Goal: Task Accomplishment & Management: Manage account settings

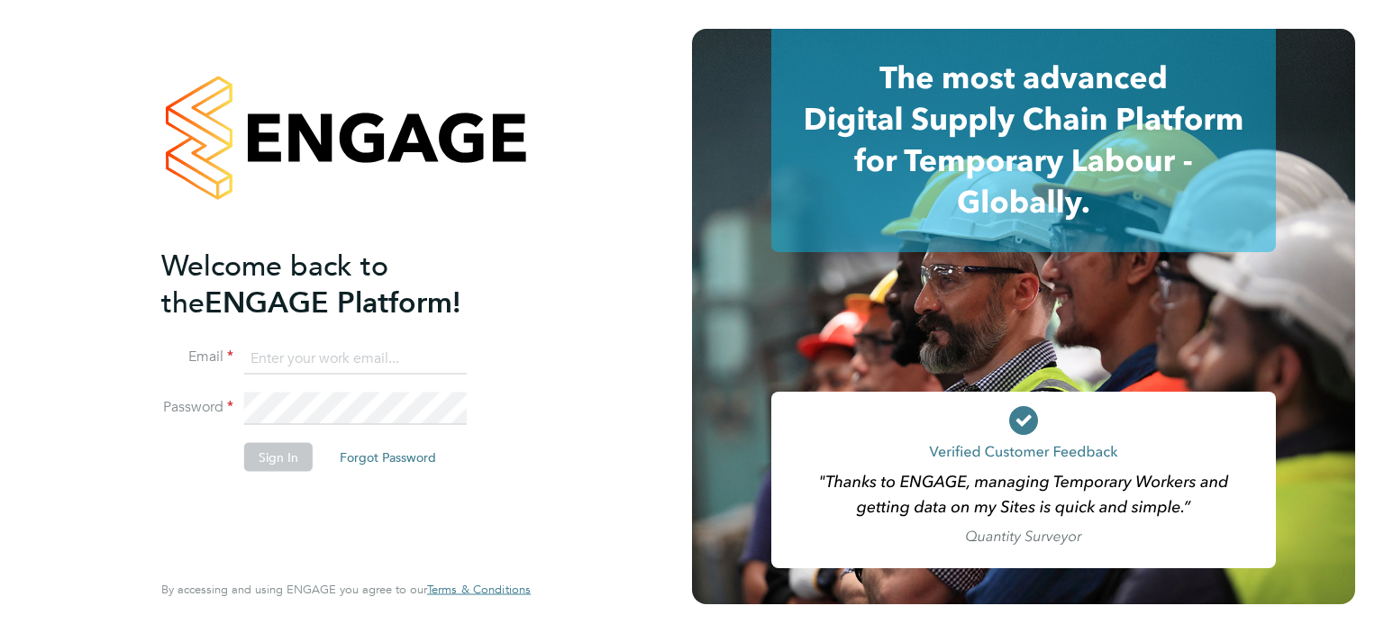
type input "[PERSON_NAME][EMAIL_ADDRESS][PERSON_NAME][DOMAIN_NAME]"
click at [286, 460] on button "Sign In" at bounding box center [278, 456] width 68 height 29
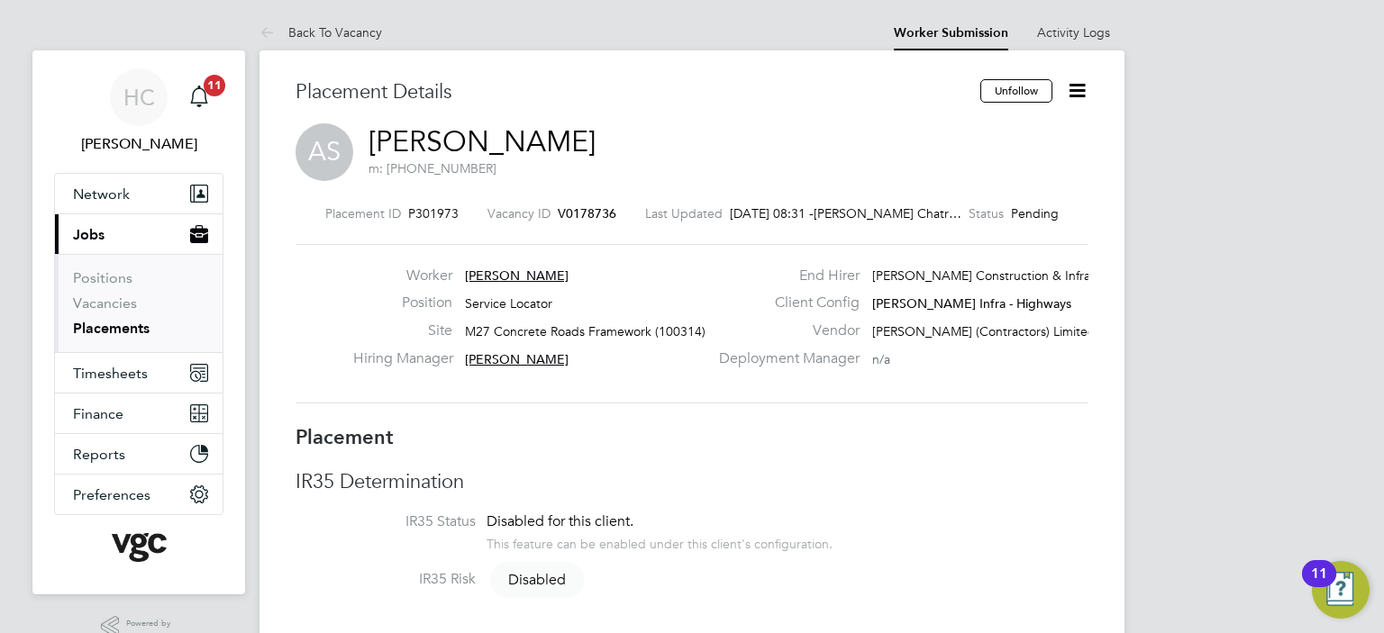
click at [90, 329] on link "Placements" at bounding box center [111, 328] width 77 height 17
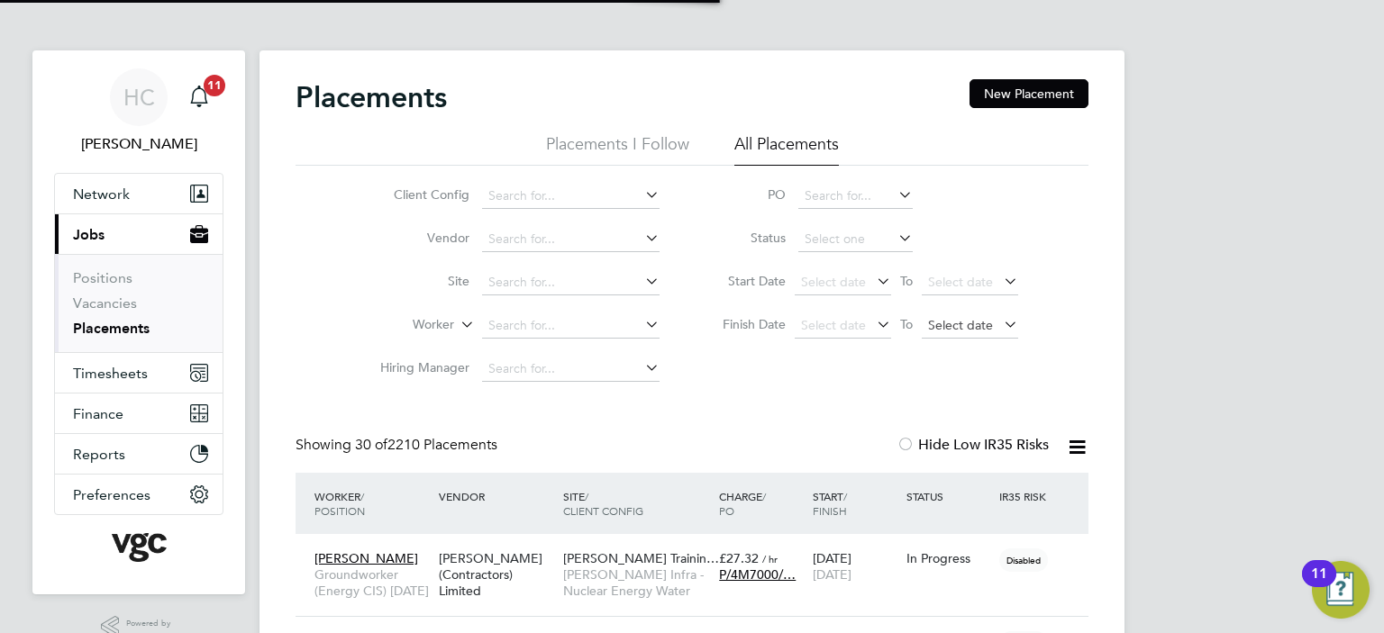
scroll to position [9, 8]
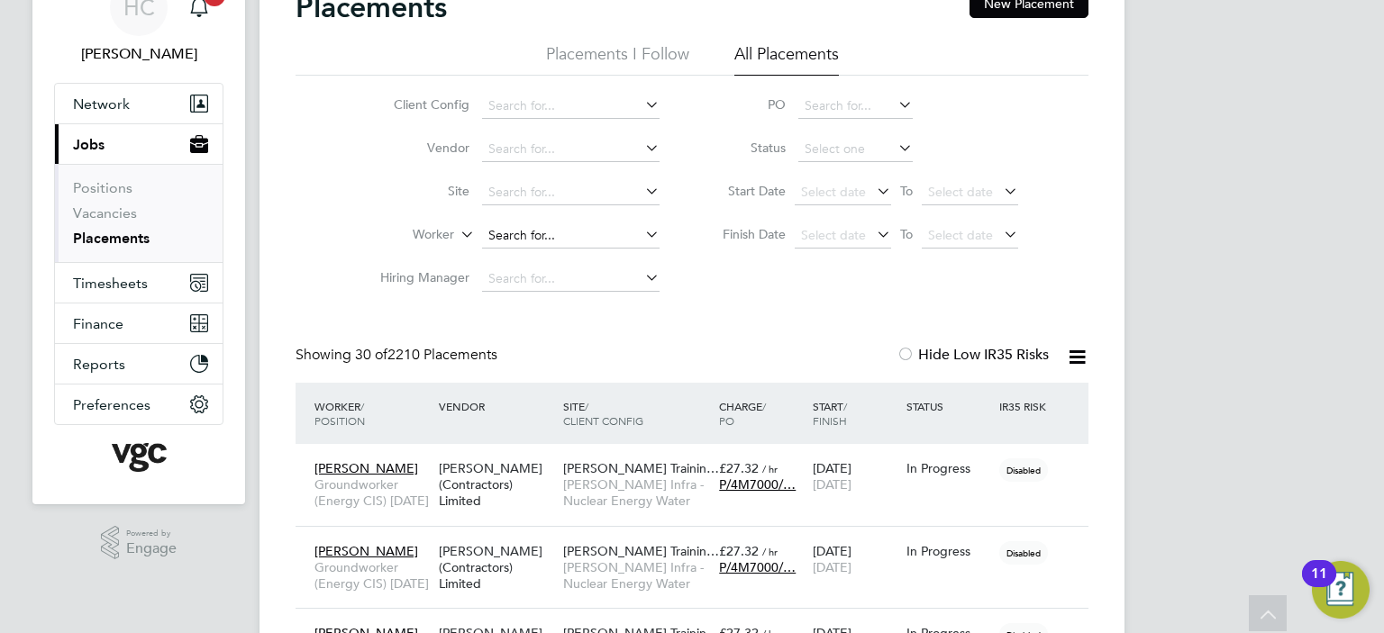
click at [587, 242] on input at bounding box center [570, 235] width 177 height 25
type input "a"
type input "g"
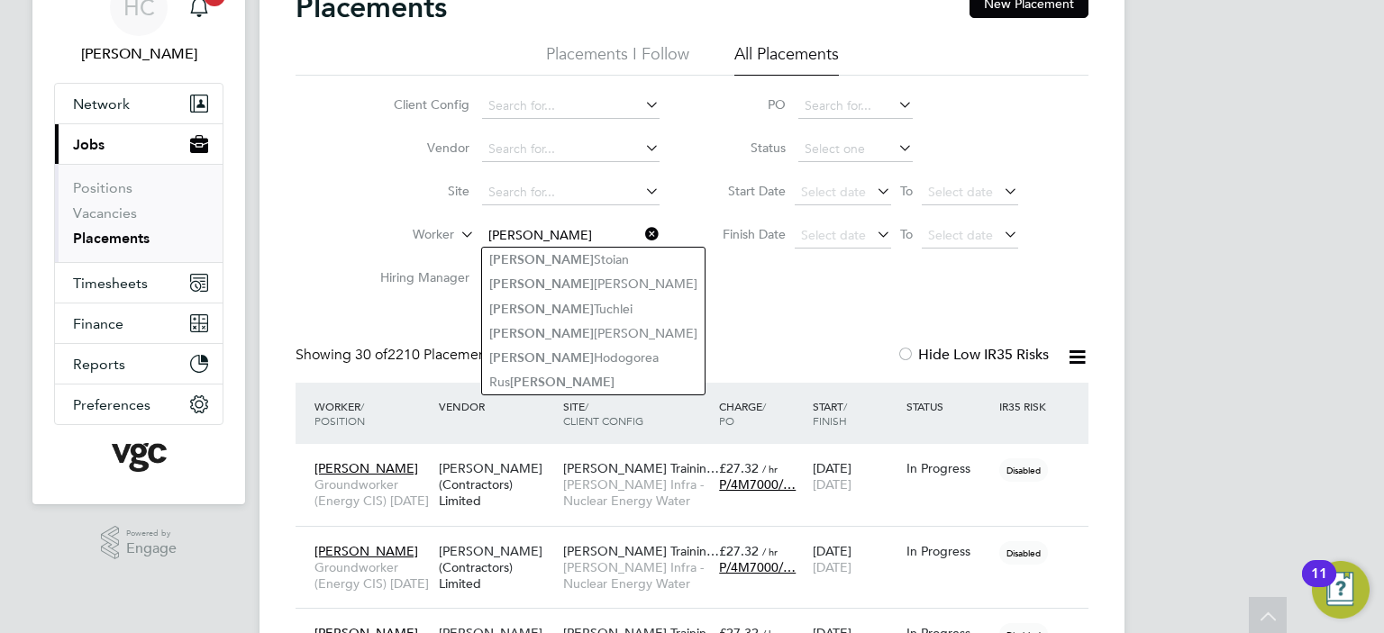
scroll to position [0, 0]
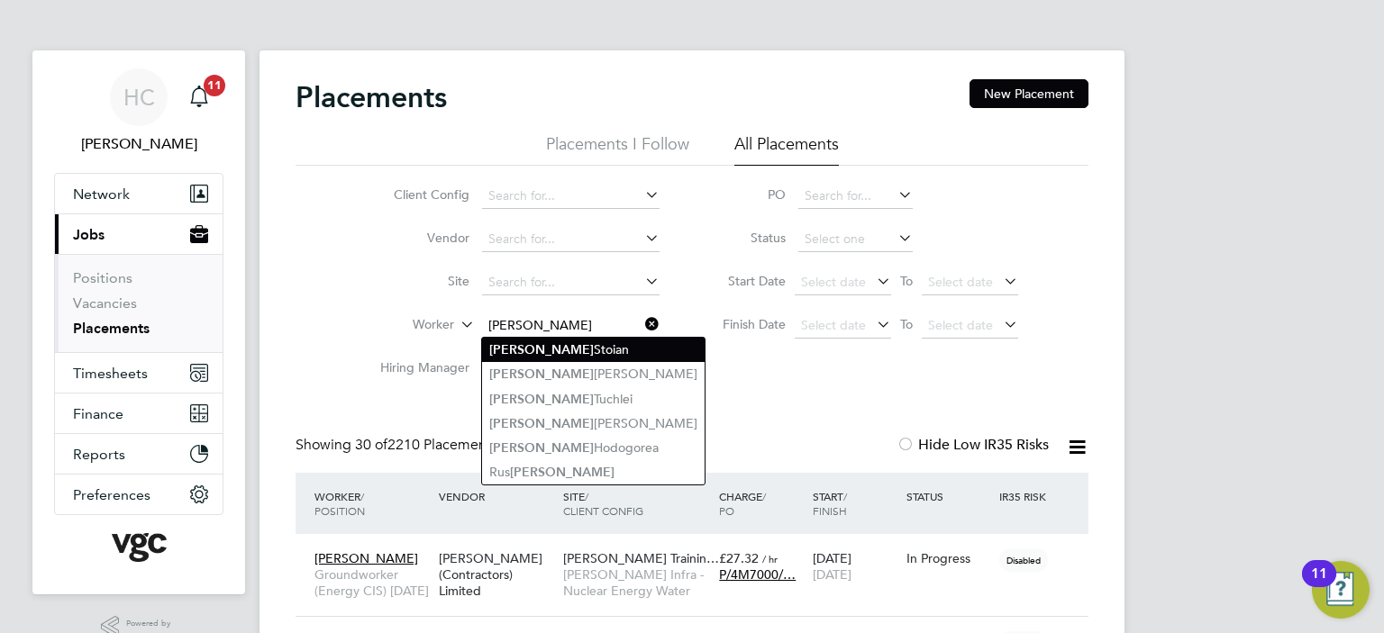
click at [562, 347] on li "Adrian Stoian" at bounding box center [593, 350] width 223 height 24
type input "[PERSON_NAME]"
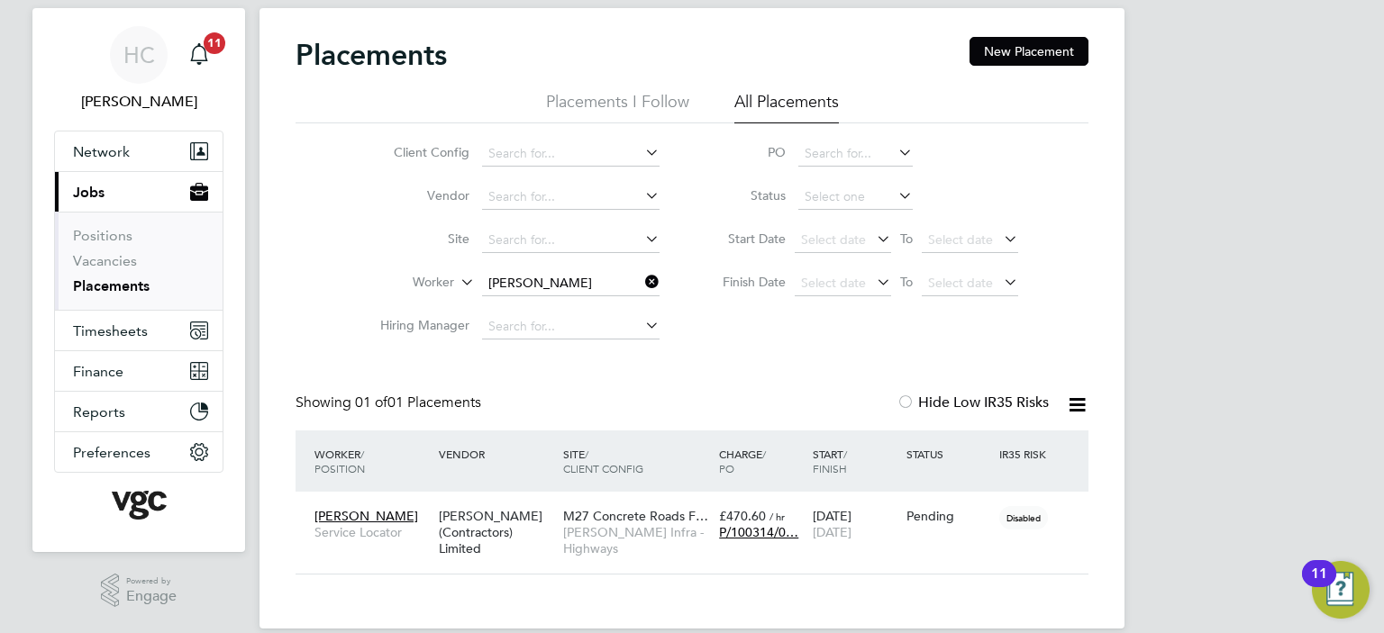
scroll to position [66, 0]
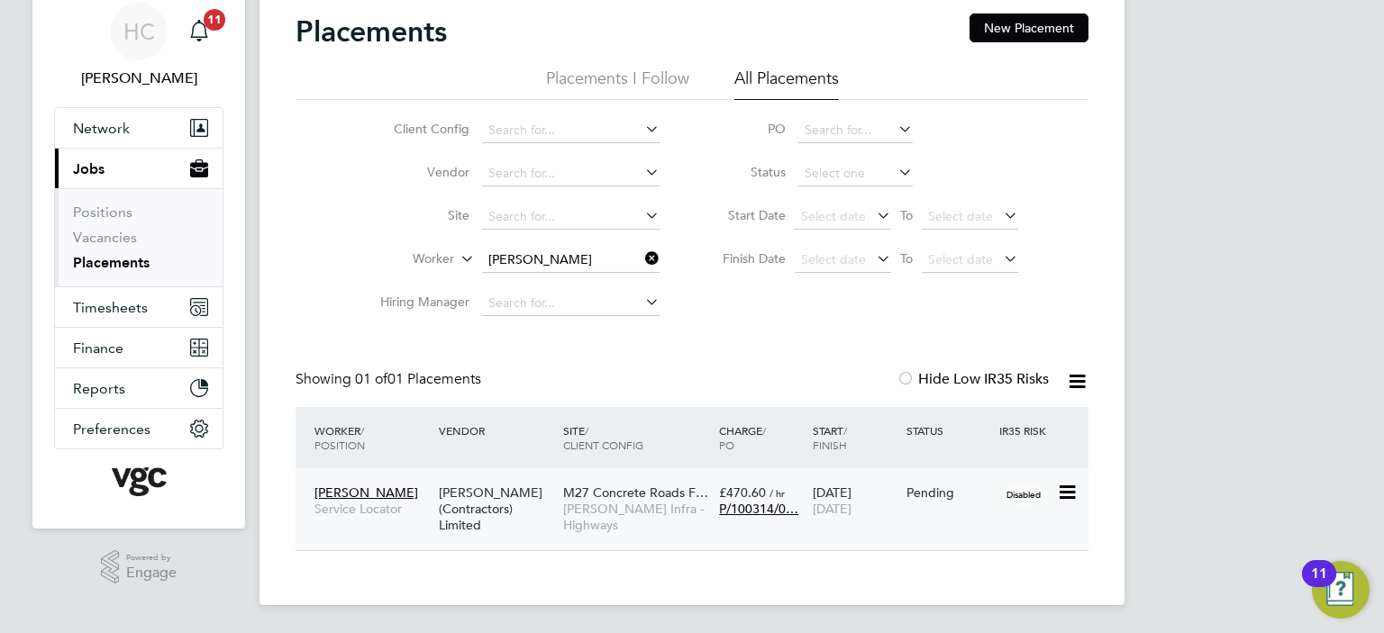
click at [668, 503] on span "[PERSON_NAME] Infra - Highways" at bounding box center [636, 517] width 147 height 32
click at [133, 263] on link "Placements" at bounding box center [111, 262] width 77 height 17
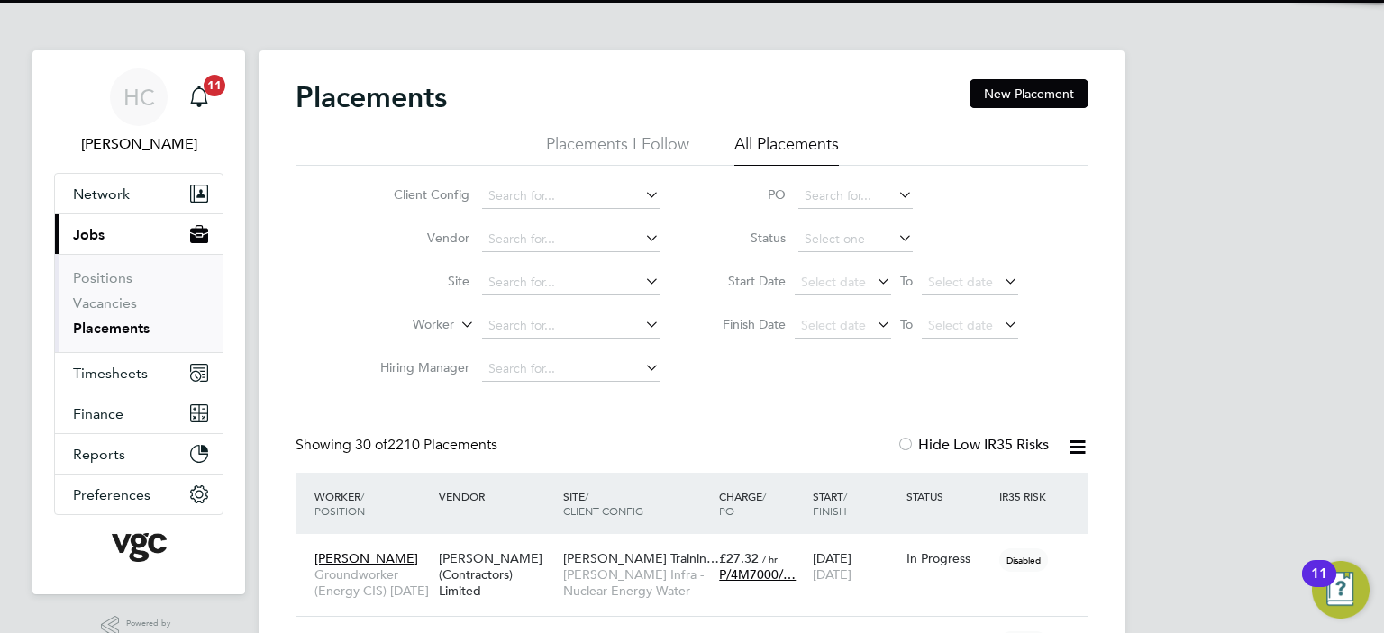
scroll to position [68, 157]
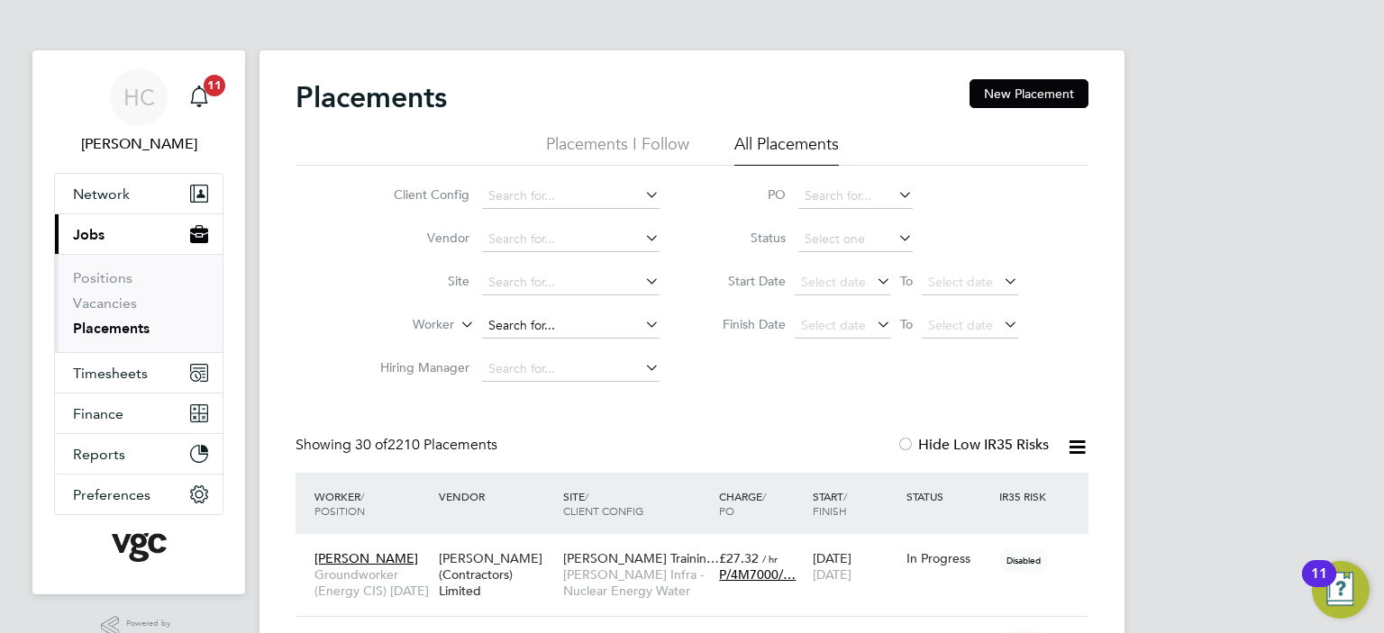
click at [574, 327] on input at bounding box center [570, 325] width 177 height 25
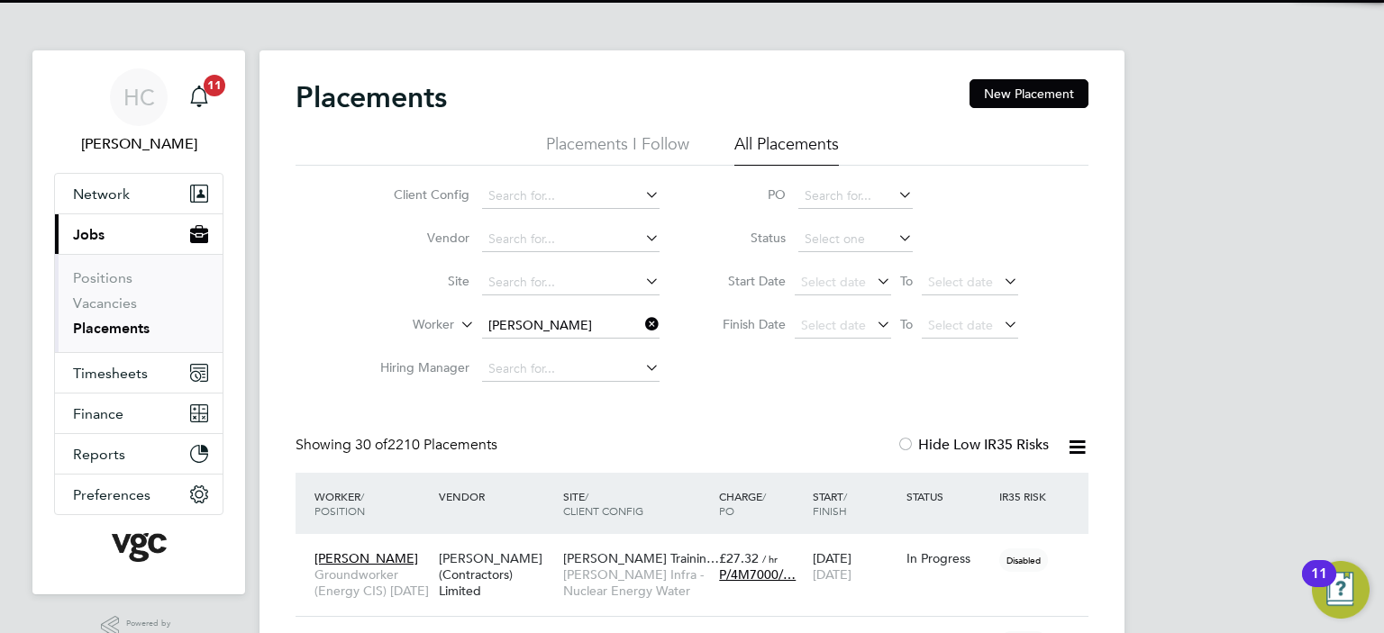
click at [541, 354] on li "Alan Ha y" at bounding box center [571, 350] width 178 height 24
type input "Alan Hay"
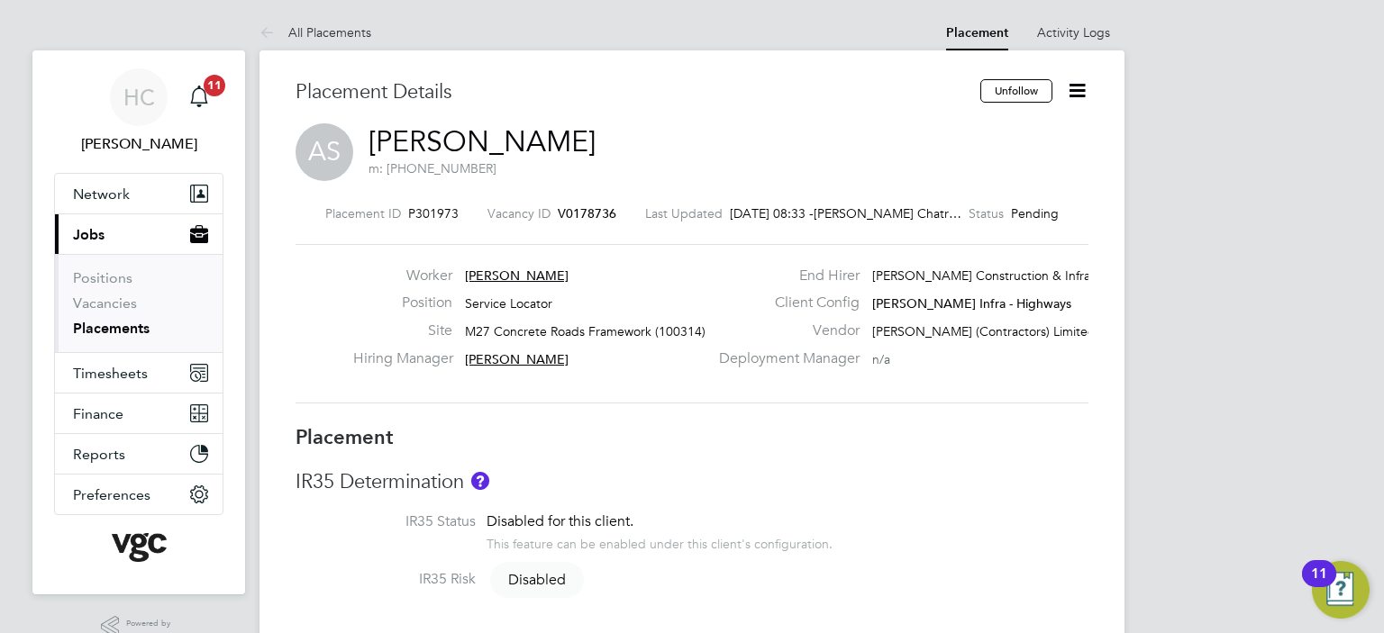
click at [1076, 85] on icon at bounding box center [1077, 90] width 23 height 23
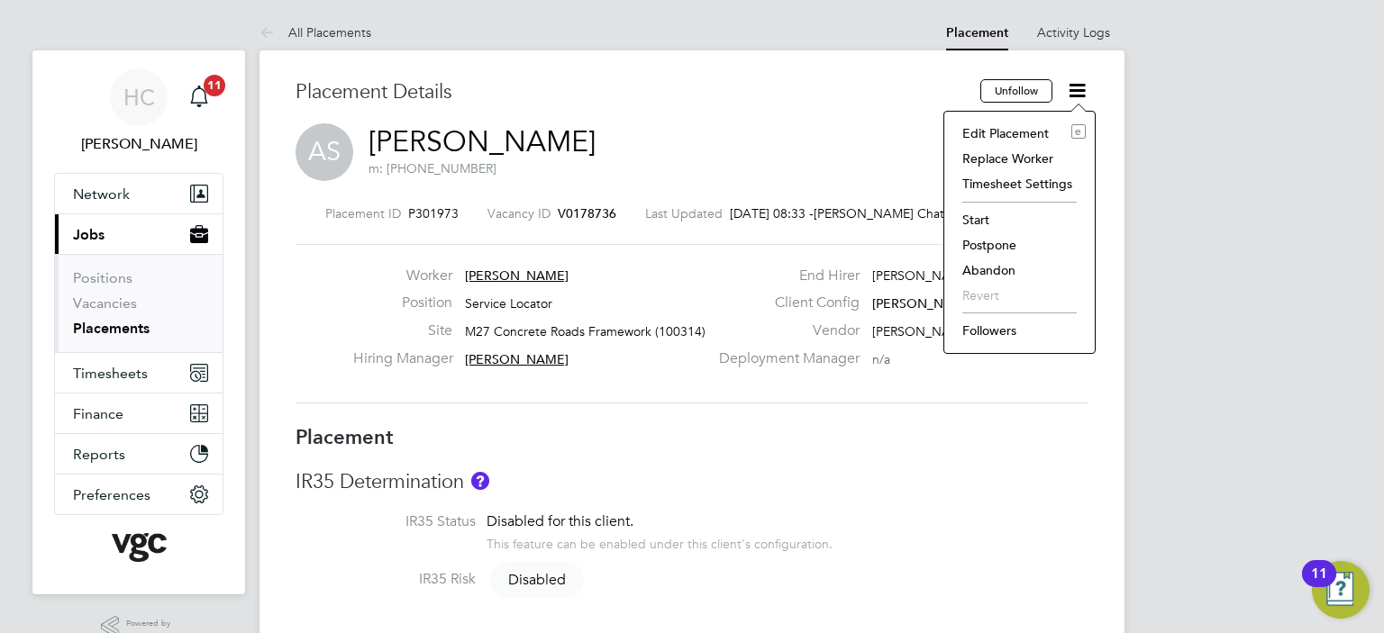
click at [1013, 136] on li "Edit Placement e" at bounding box center [1019, 133] width 132 height 25
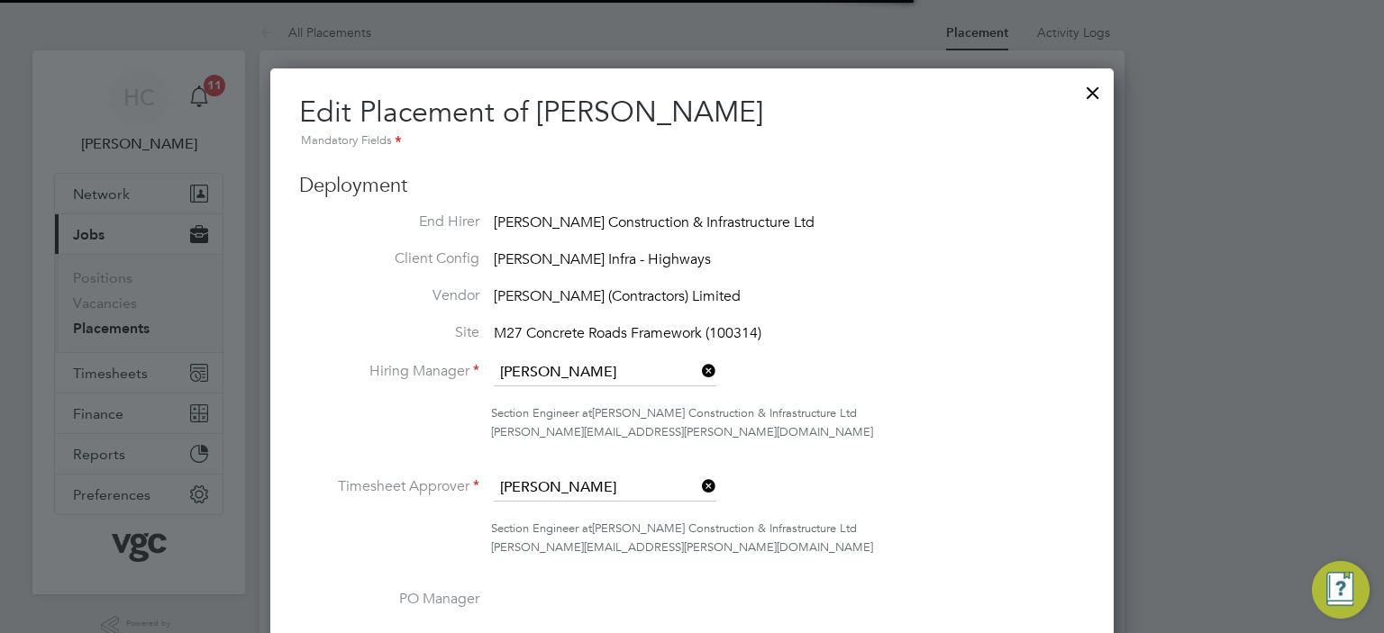
scroll to position [9, 9]
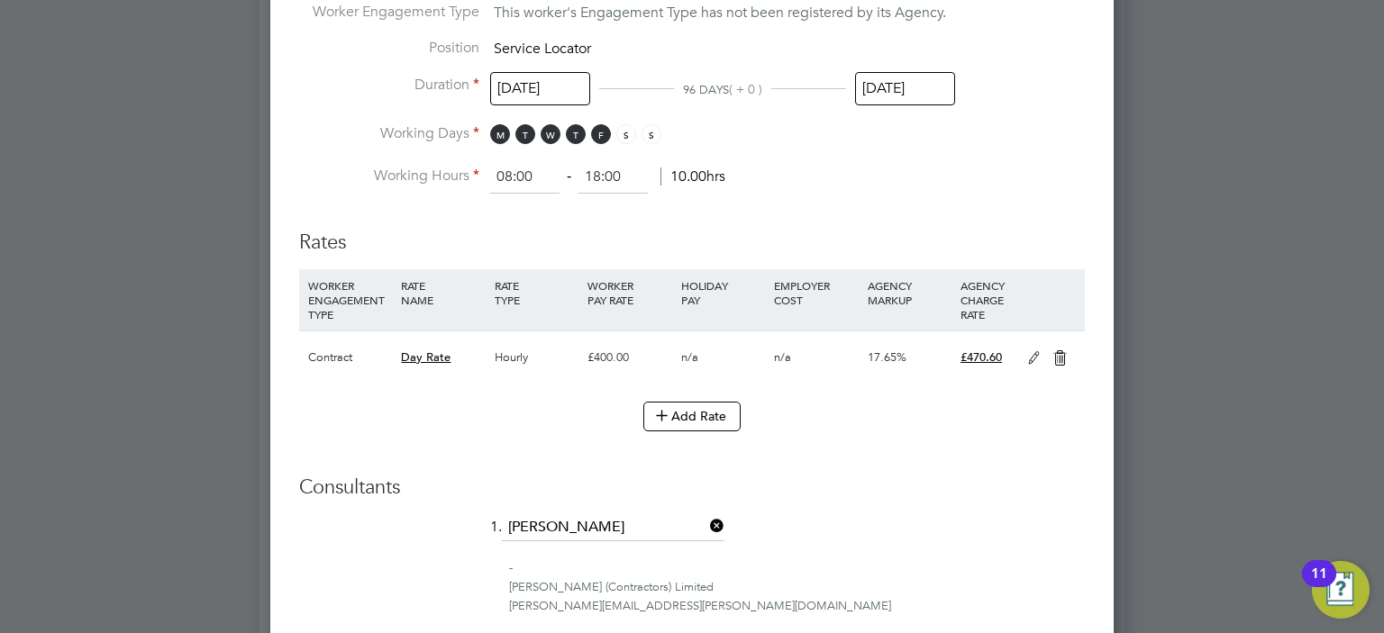
click at [1033, 353] on icon at bounding box center [1033, 358] width 23 height 14
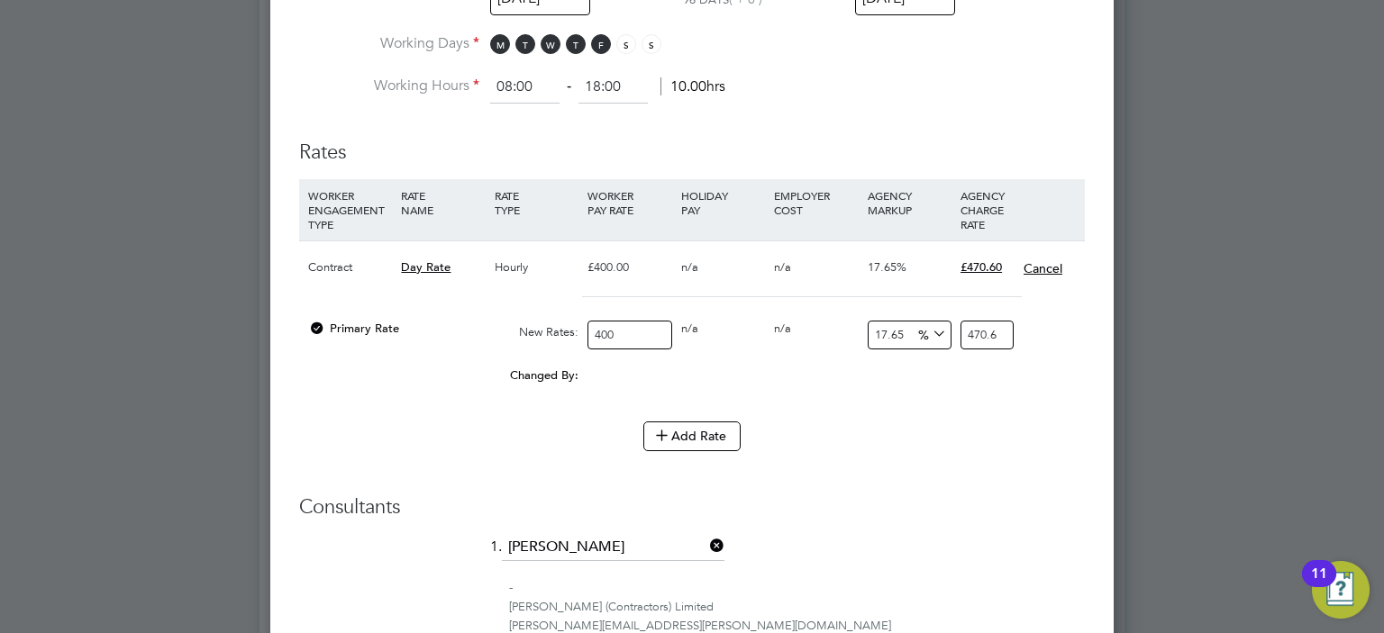
click at [1045, 262] on button "Cancel" at bounding box center [1042, 268] width 41 height 18
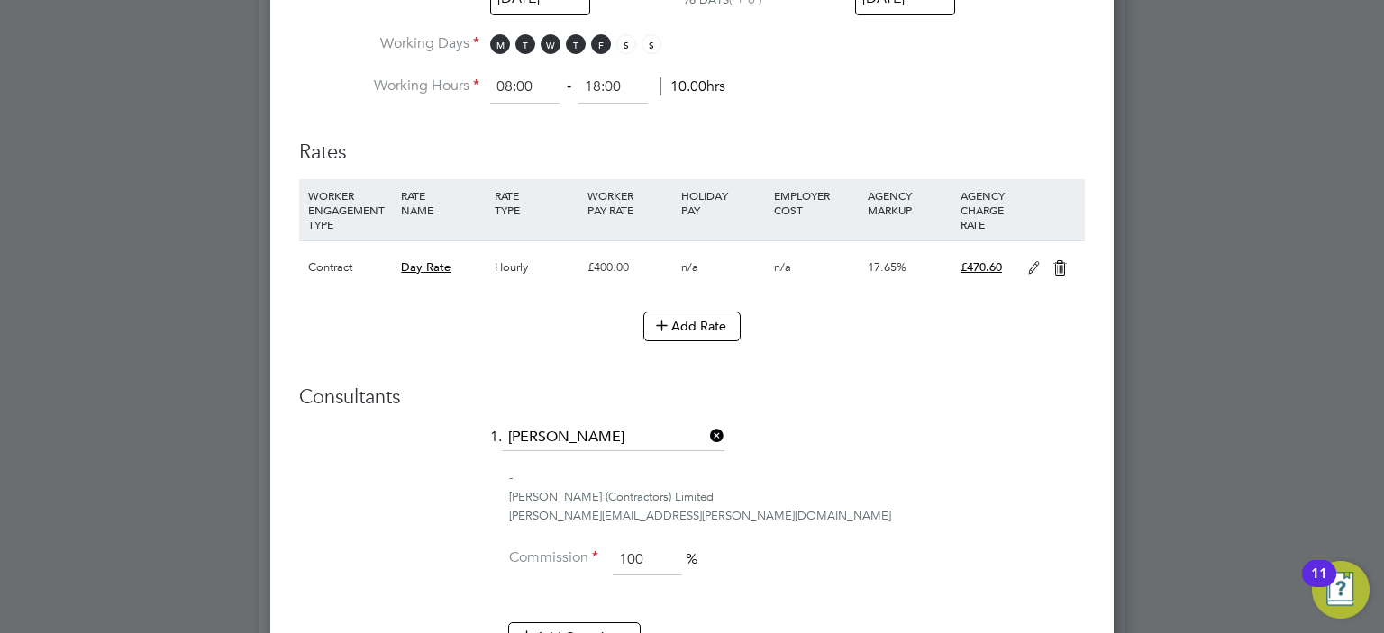
click at [1035, 261] on icon at bounding box center [1033, 268] width 23 height 14
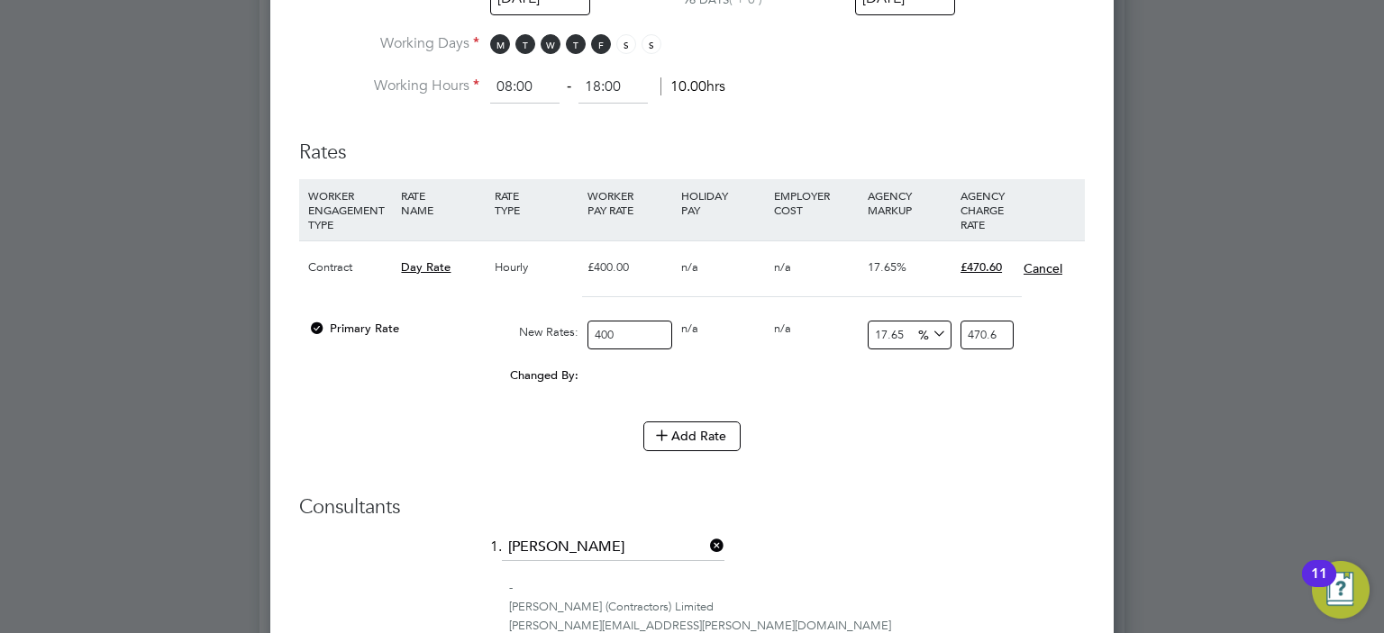
click at [1046, 263] on button "Cancel" at bounding box center [1042, 268] width 41 height 18
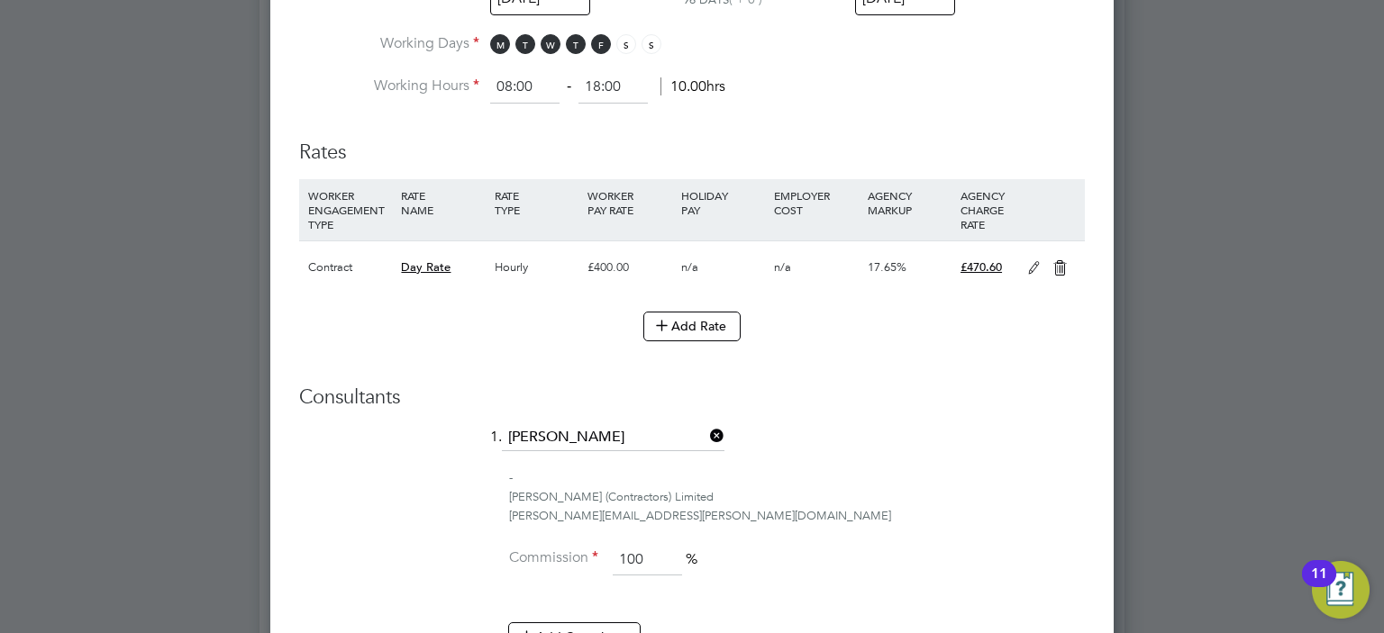
click at [1052, 265] on icon at bounding box center [1060, 268] width 23 height 14
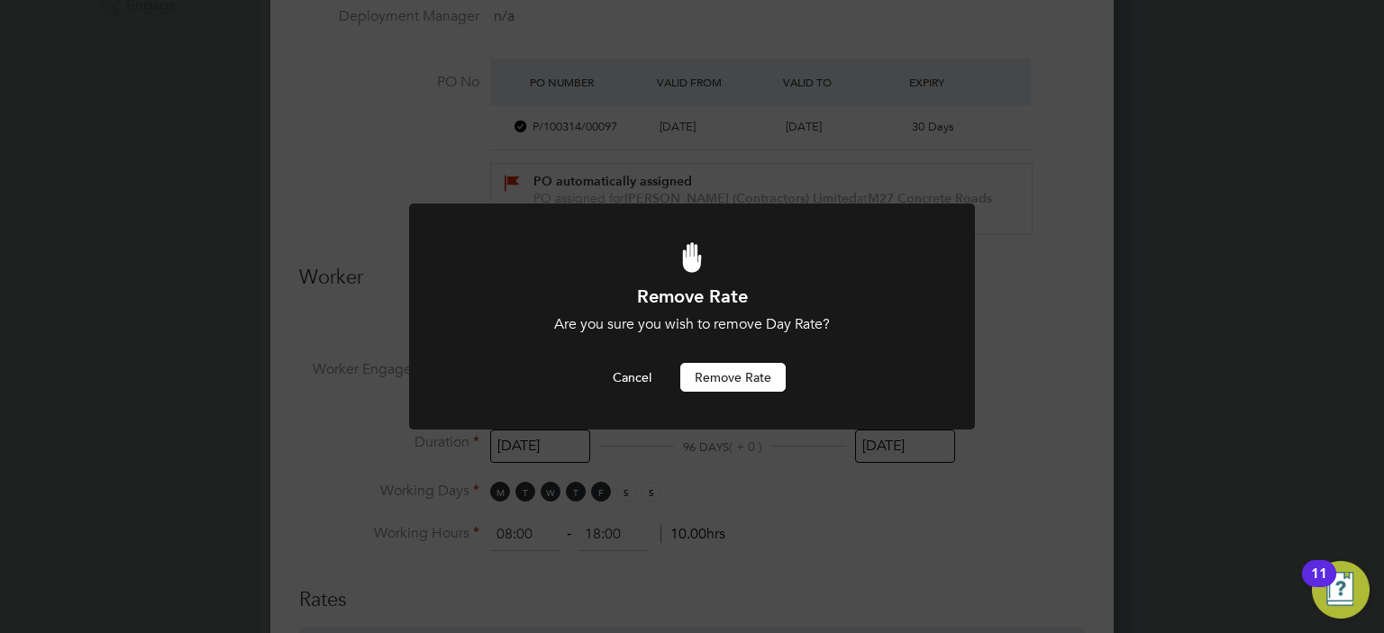
click at [767, 386] on button "Remove rate" at bounding box center [732, 377] width 105 height 29
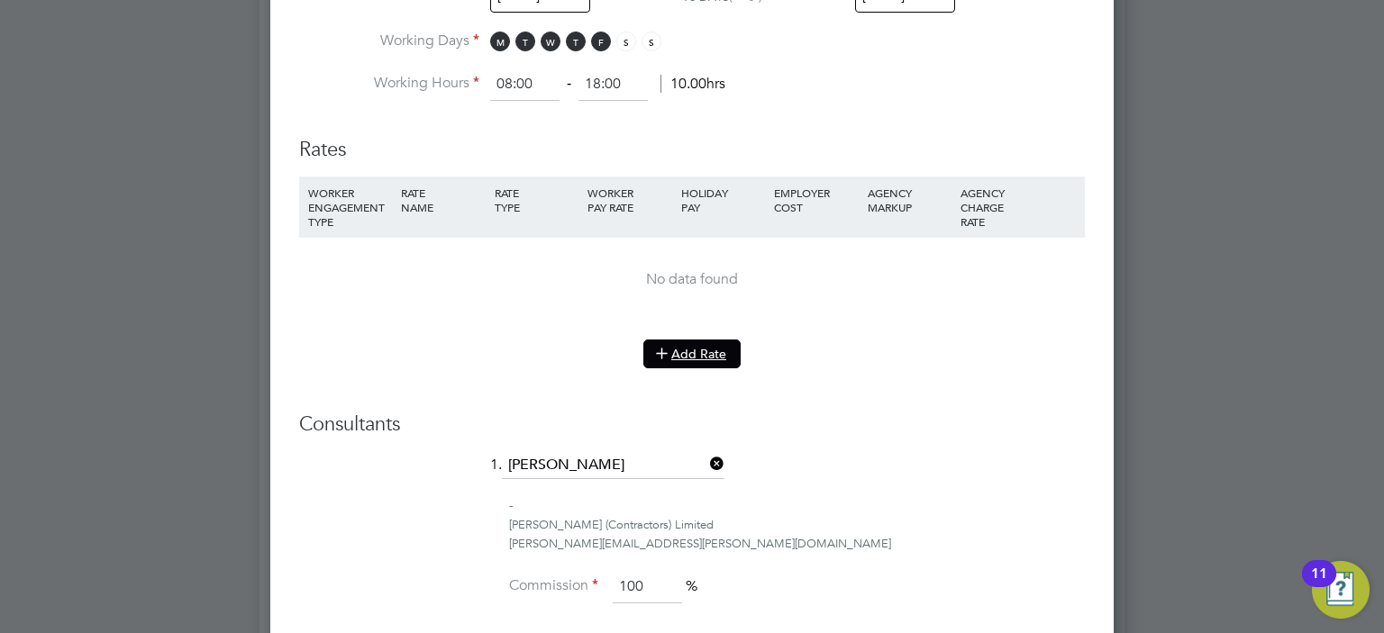
click at [682, 355] on button "Add Rate" at bounding box center [691, 354] width 97 height 29
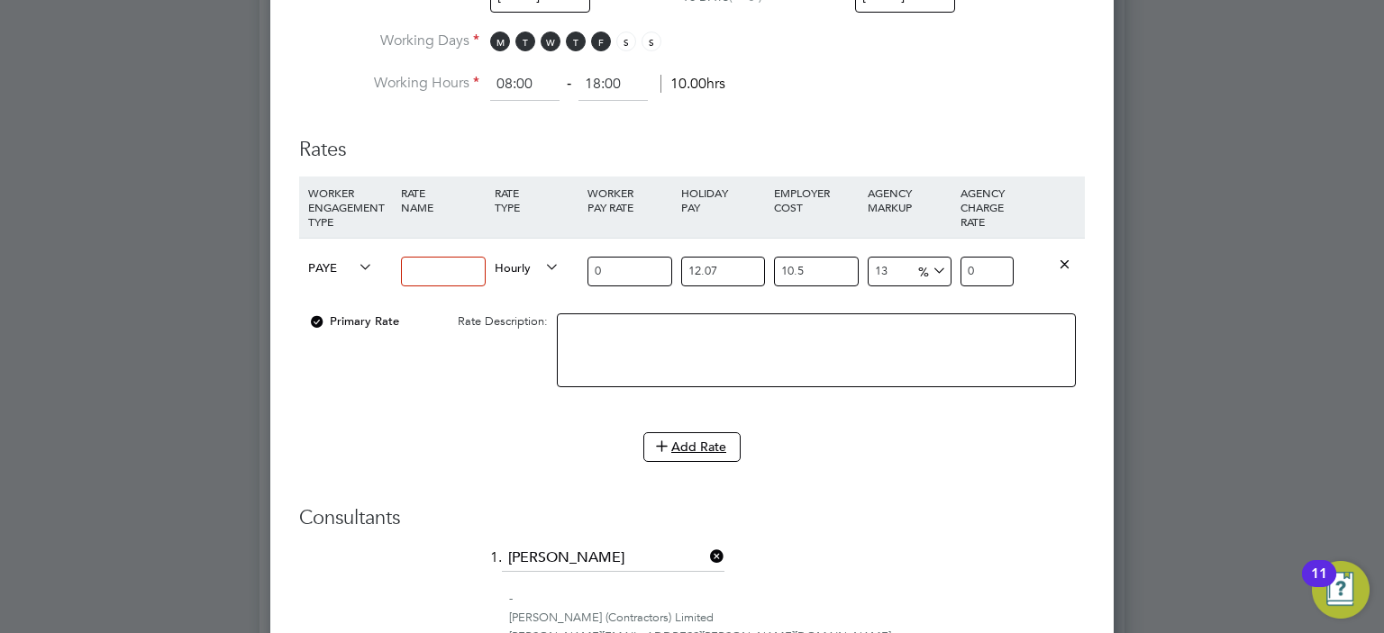
click at [355, 258] on icon at bounding box center [355, 267] width 0 height 25
click at [321, 263] on span "PAYE" at bounding box center [340, 267] width 65 height 20
click at [338, 291] on li "Contract" at bounding box center [338, 285] width 72 height 23
type input "0"
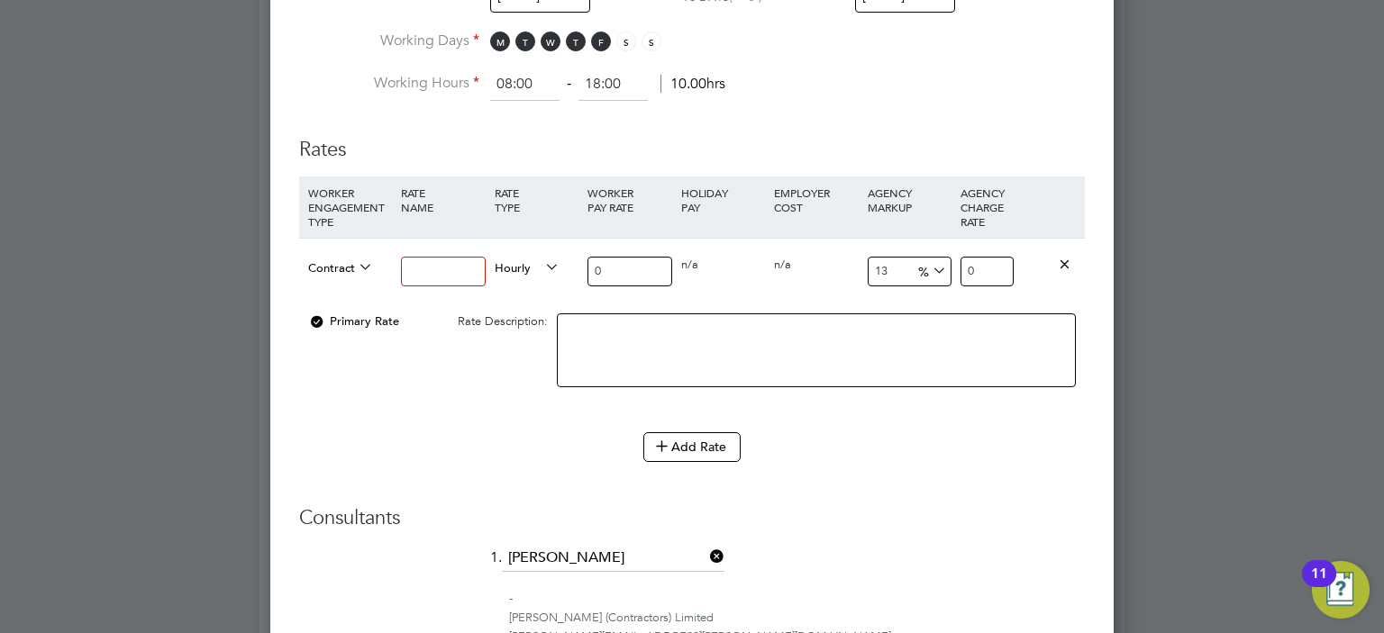
click at [513, 266] on span "Hourly" at bounding box center [527, 267] width 65 height 20
click at [513, 305] on li "DAILY" at bounding box center [527, 307] width 78 height 23
click at [436, 269] on input at bounding box center [443, 272] width 84 height 30
type input "Primary Rate"
drag, startPoint x: 591, startPoint y: 264, endPoint x: 536, endPoint y: 265, distance: 55.0
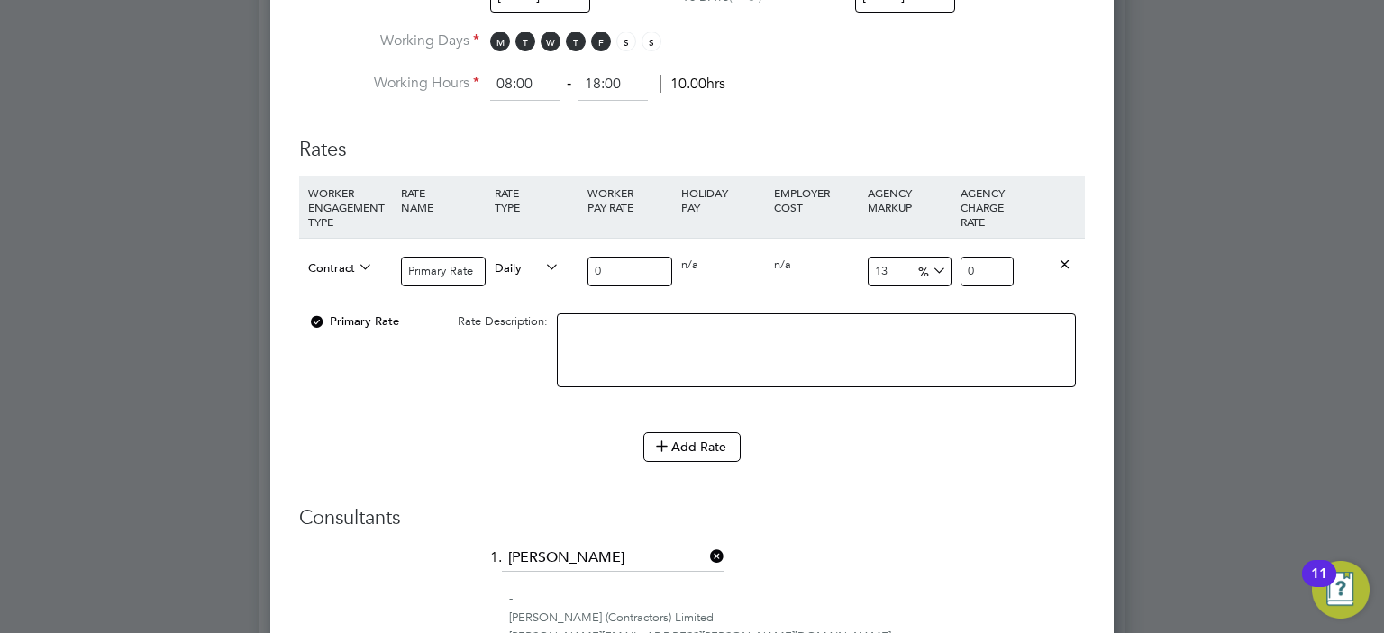
click at [536, 265] on div "Contract Primary Rate Daily 0 0 n/a 0 n/a 13 0 % 0" at bounding box center [692, 271] width 786 height 67
drag, startPoint x: 616, startPoint y: 269, endPoint x: 512, endPoint y: 266, distance: 104.6
click at [512, 266] on div "Contract Primary Rate Daily 0 0 n/a 0 n/a 13 0 % 0" at bounding box center [692, 271] width 786 height 67
type input "4"
type input "4.52"
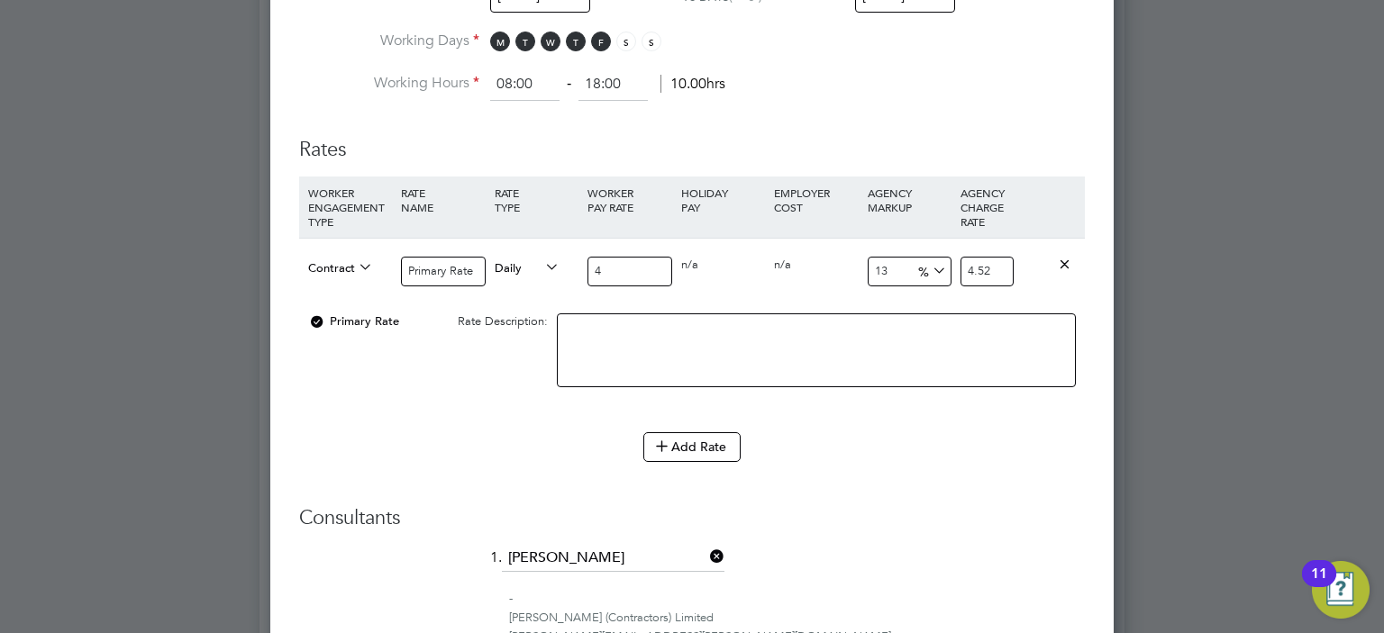
type input "40"
type input "45.2"
type input "400"
type input "452"
type input "400"
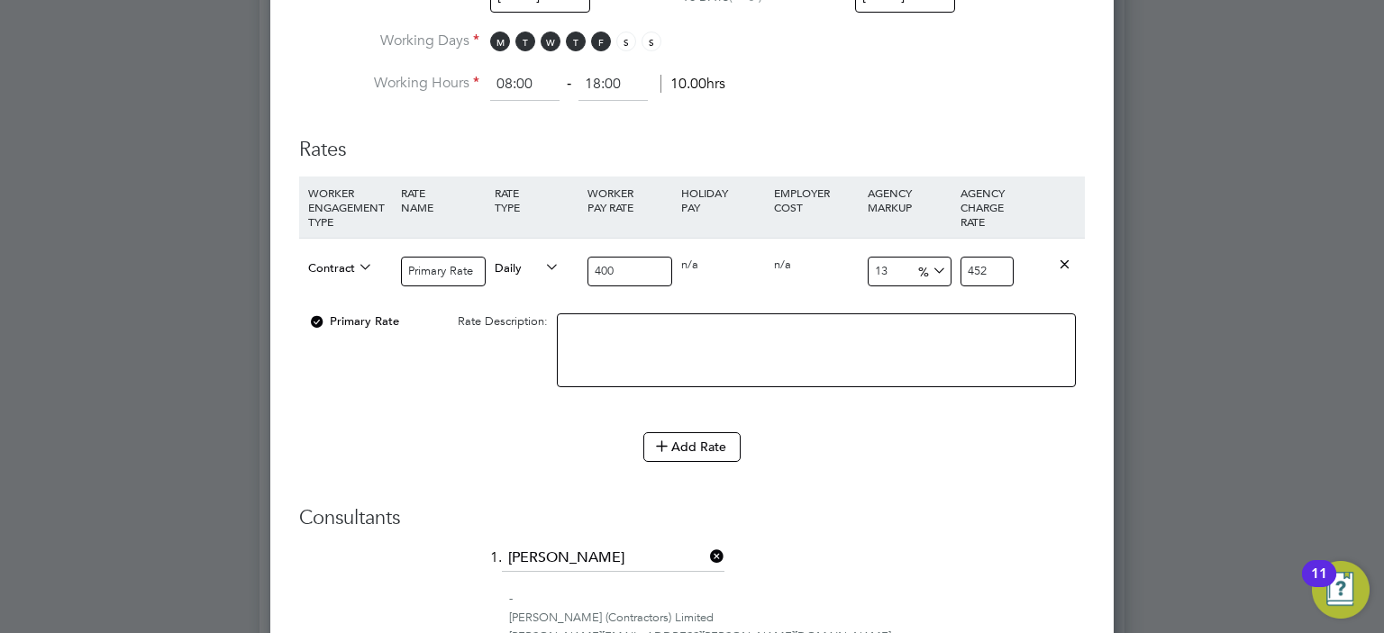
drag, startPoint x: 889, startPoint y: 265, endPoint x: 746, endPoint y: 277, distance: 143.7
click at [755, 272] on div "Contract Primary Rate Daily 400 0 n/a 0 n/a 13 52 % 452" at bounding box center [692, 271] width 786 height 67
type input "1"
type input "404"
type input "17"
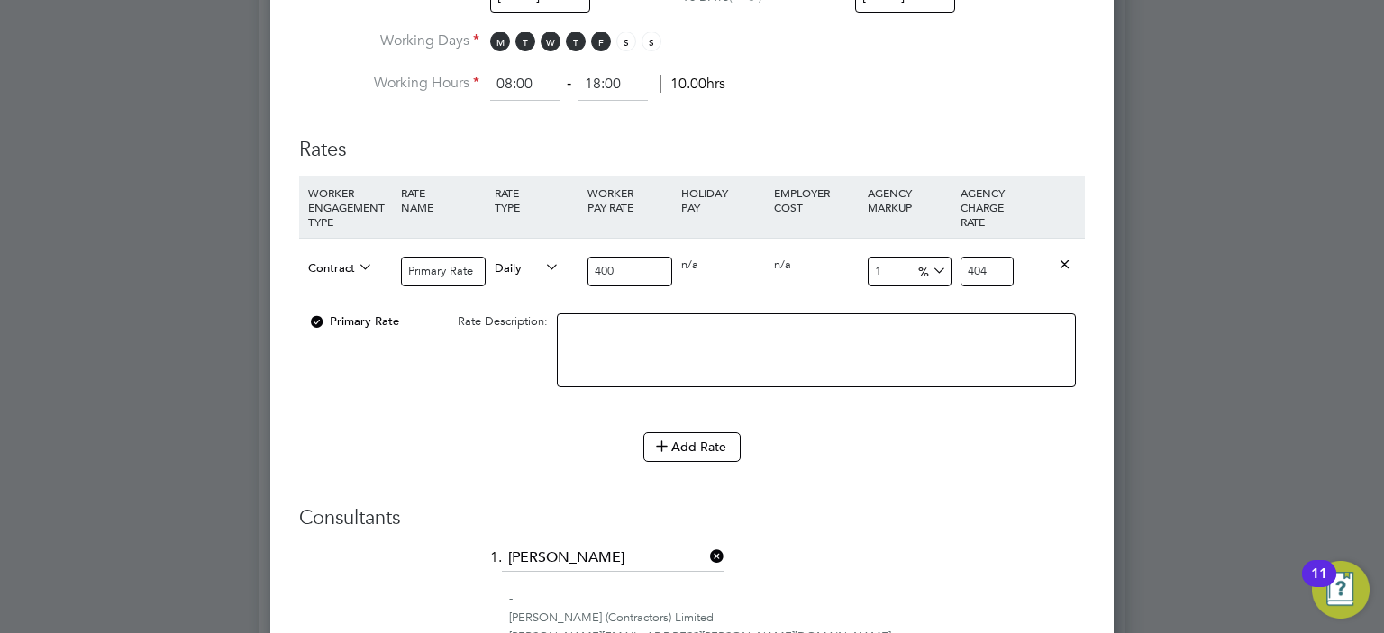
type input "468"
type input "17.6"
type input "470.4"
type input "17.65"
type input "470.6"
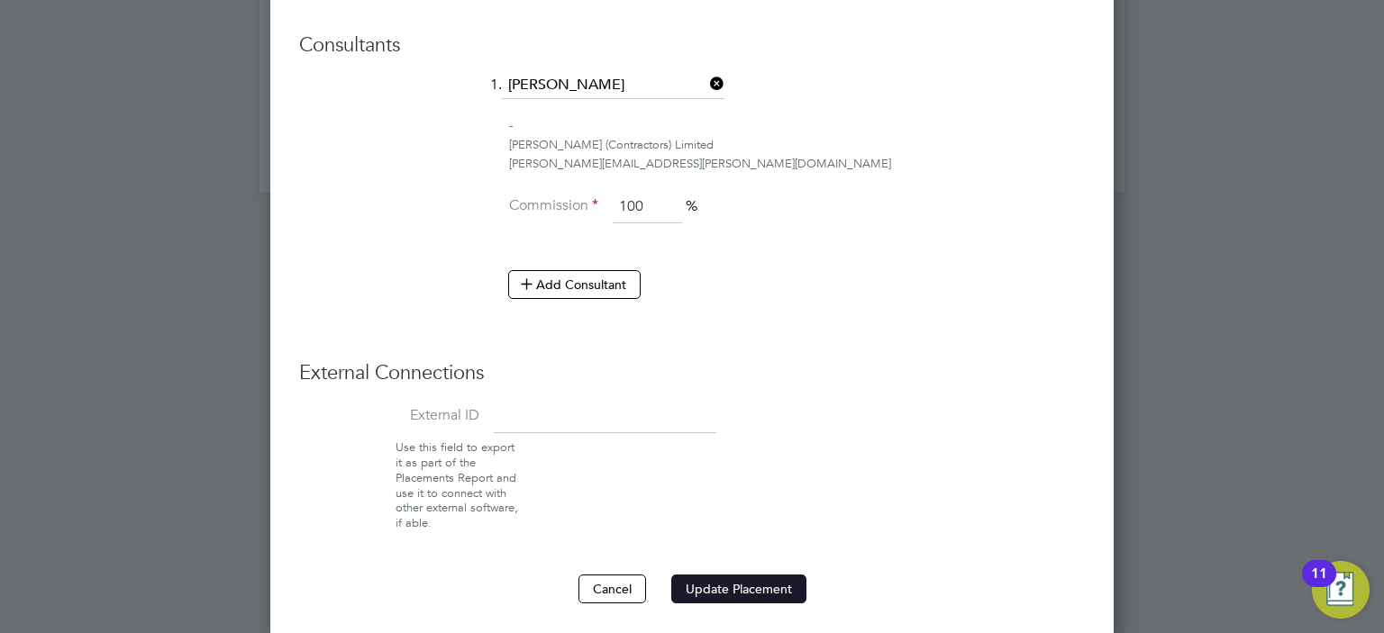
type input "17.65"
click at [742, 583] on button "Update Placement" at bounding box center [738, 589] width 135 height 29
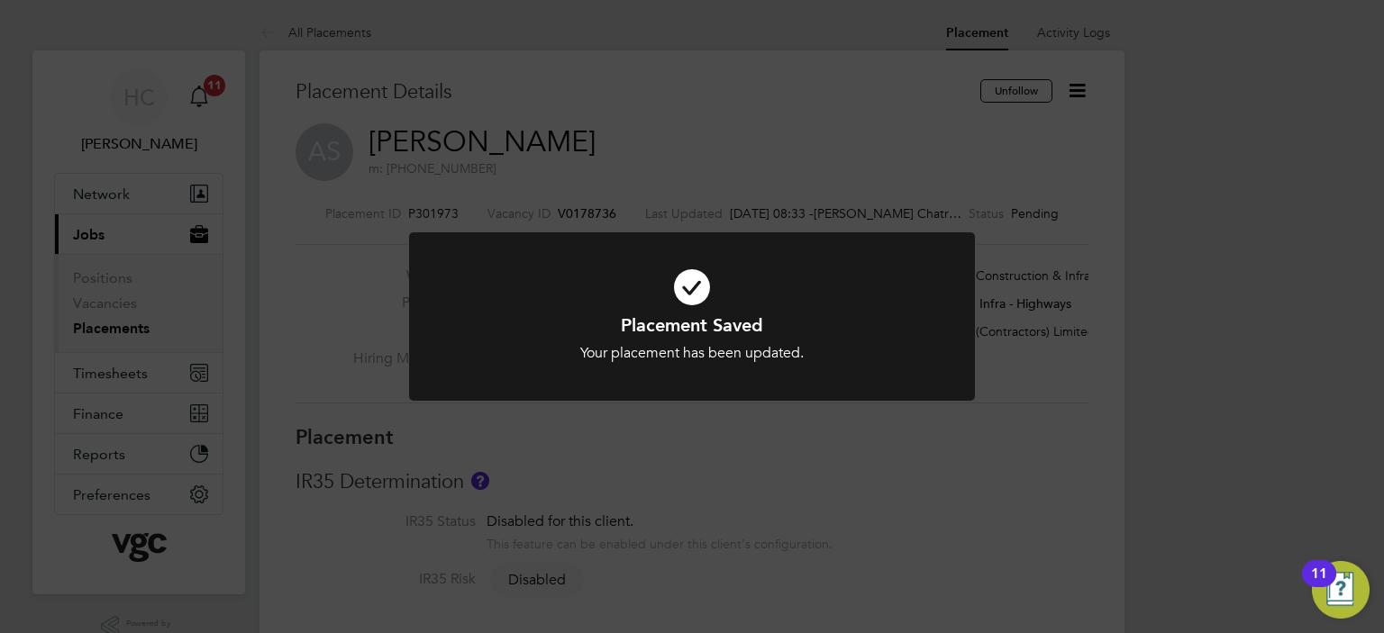
click at [696, 285] on icon at bounding box center [692, 287] width 468 height 70
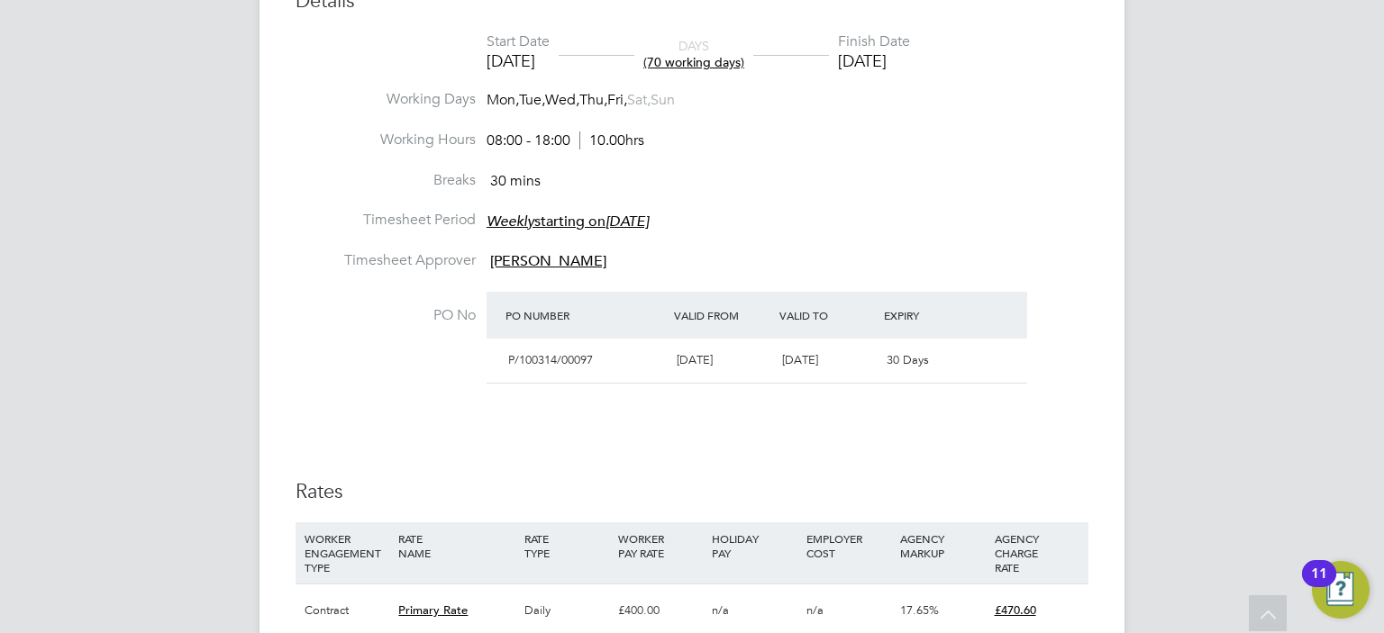
scroll to position [0, 0]
